Goal: Transaction & Acquisition: Purchase product/service

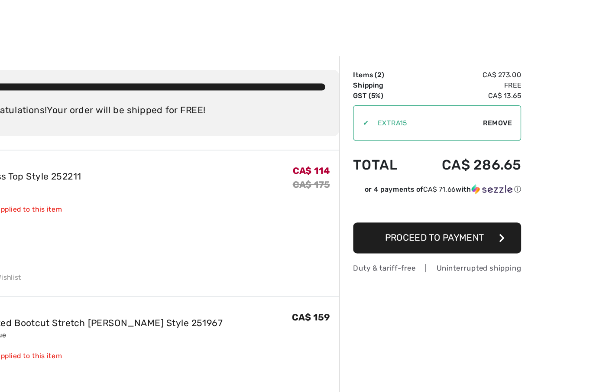
click at [436, 183] on span "Proceed to Payment" at bounding box center [473, 180] width 75 height 8
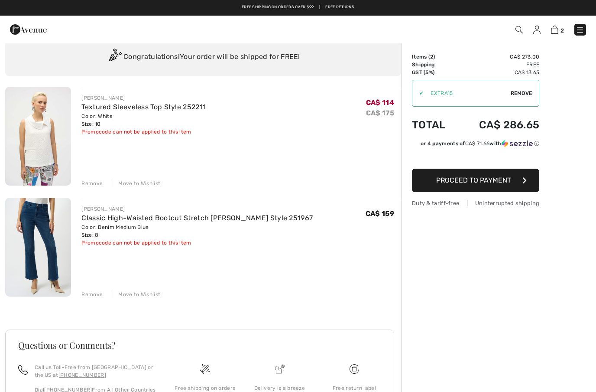
click at [525, 90] on span "Remove" at bounding box center [522, 93] width 22 height 8
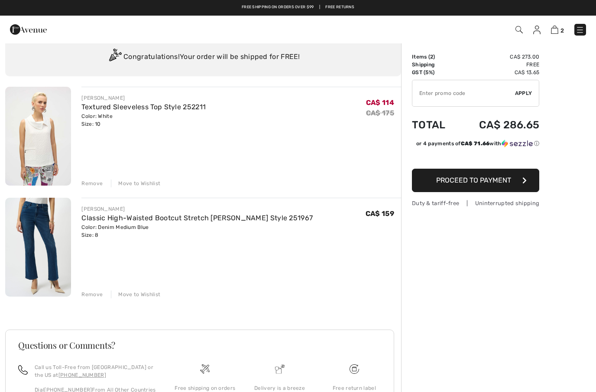
click at [458, 94] on input "TEXT" at bounding box center [463, 93] width 103 height 26
type input "NEW15"
click at [527, 90] on span "Apply" at bounding box center [523, 93] width 17 height 8
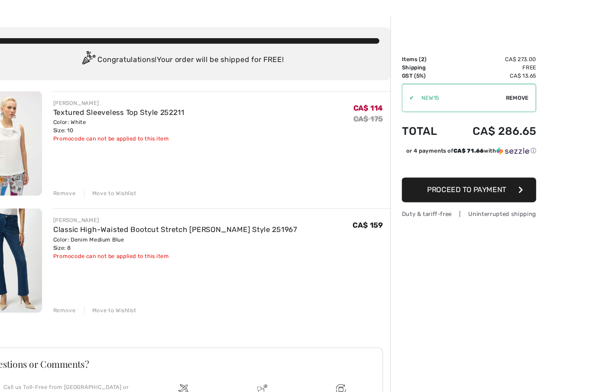
click at [469, 178] on span "Proceed to Payment" at bounding box center [473, 180] width 75 height 8
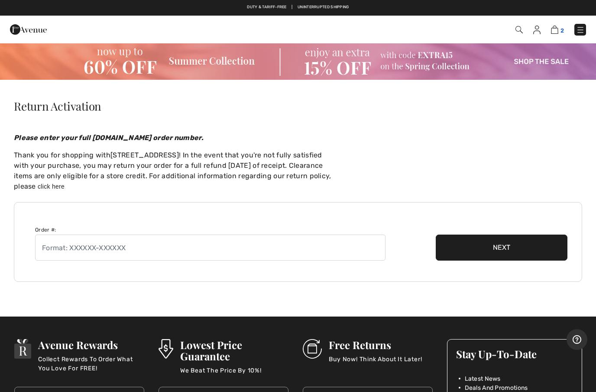
click at [558, 28] on img at bounding box center [554, 30] width 7 height 8
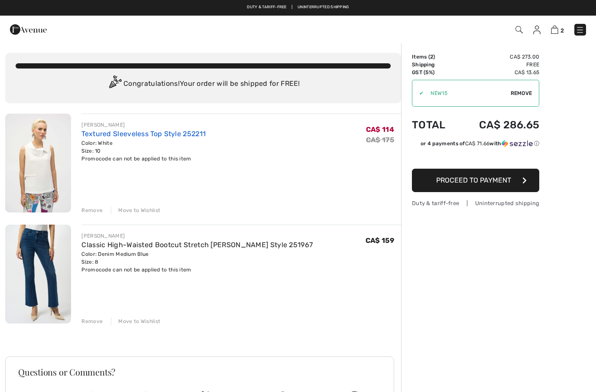
click at [101, 136] on link "Textured Sleeveless Top Style 252211" at bounding box center [143, 134] width 124 height 8
click at [48, 171] on img at bounding box center [38, 162] width 66 height 99
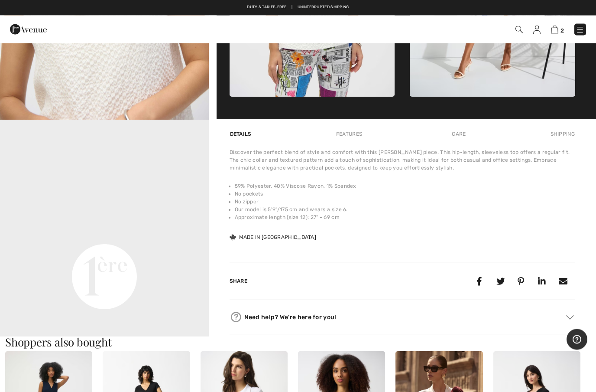
scroll to position [538, 0]
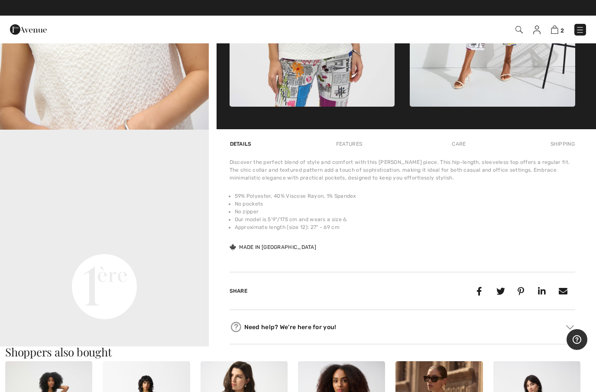
click at [168, 234] on video "Your browser does not support the video tag." at bounding box center [104, 182] width 209 height 104
click at [157, 234] on video "Your browser does not support the video tag." at bounding box center [104, 182] width 209 height 104
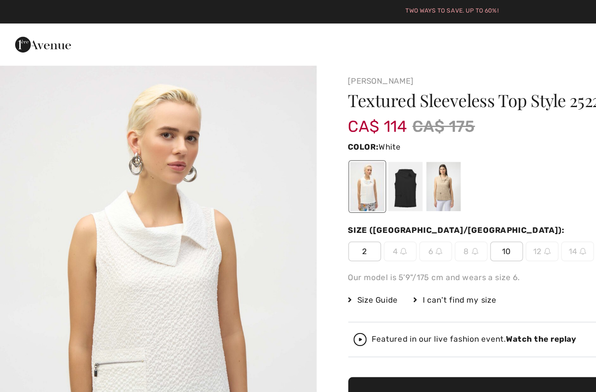
scroll to position [0, 0]
